Goal: Task Accomplishment & Management: Manage account settings

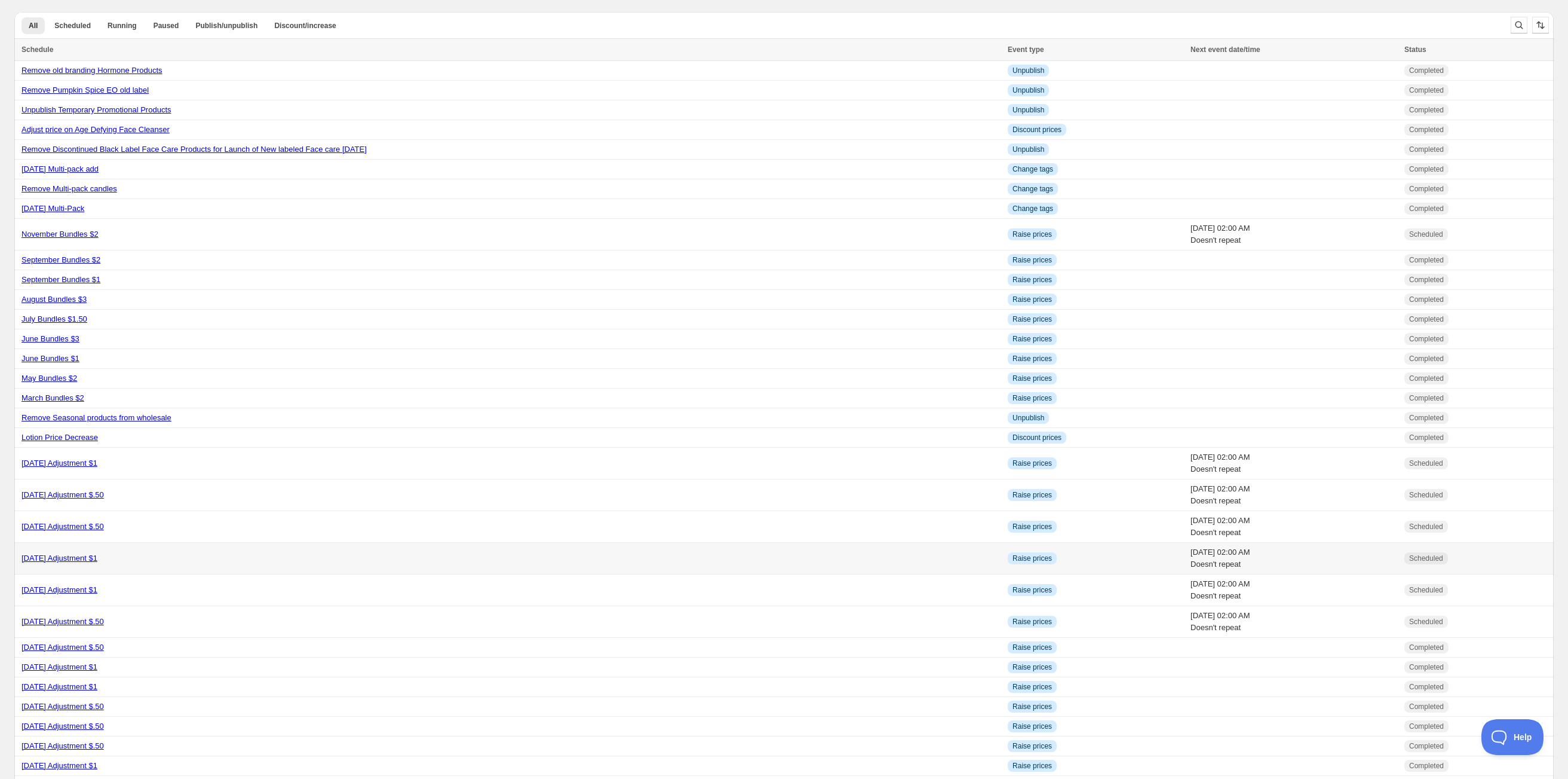
click at [74, 562] on link "[DATE] Adjustment $1" at bounding box center [59, 558] width 76 height 9
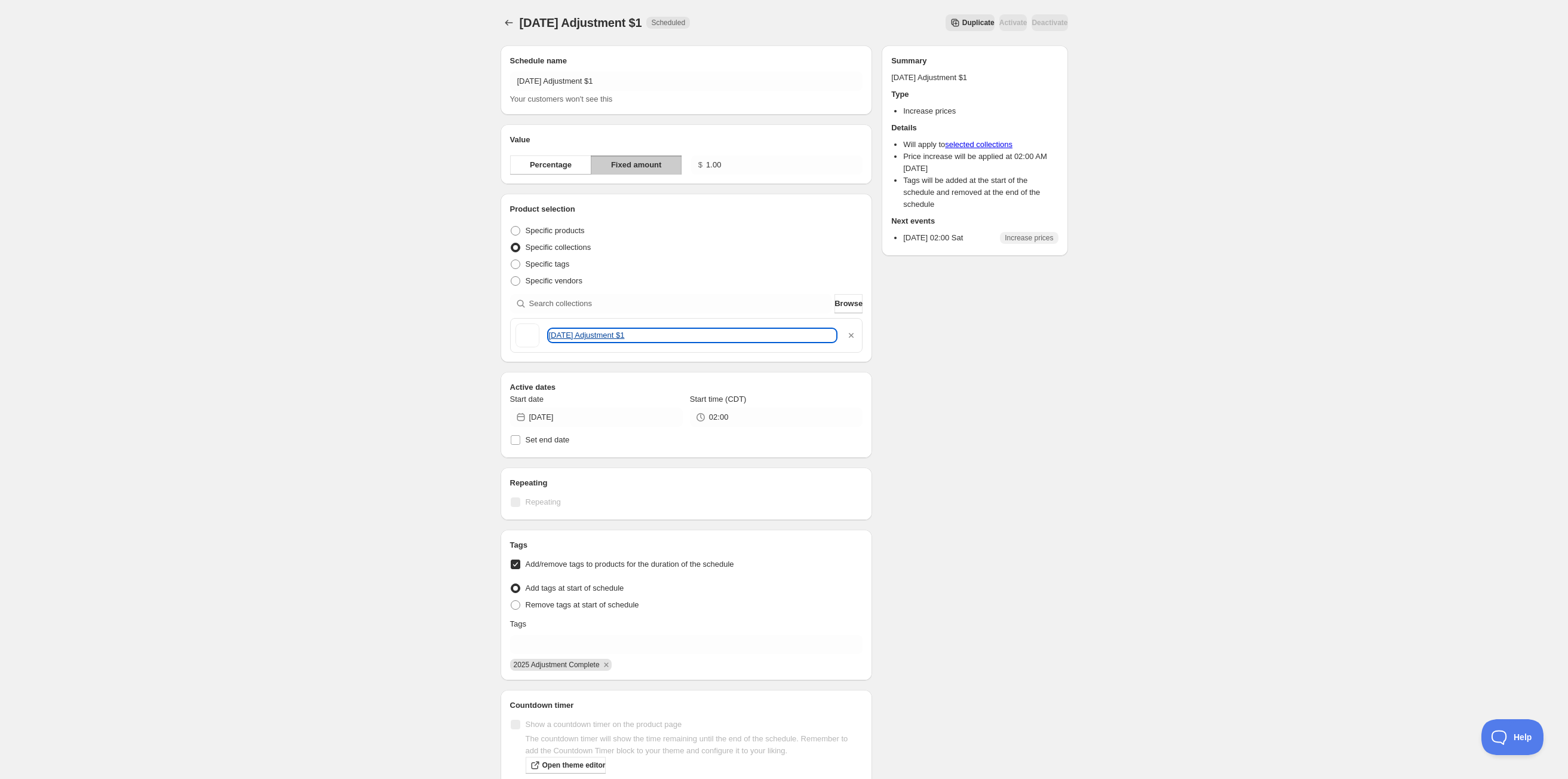
click at [633, 338] on link "[DATE] Adjustment $1" at bounding box center [693, 336] width 287 height 12
